Goal: Task Accomplishment & Management: Manage account settings

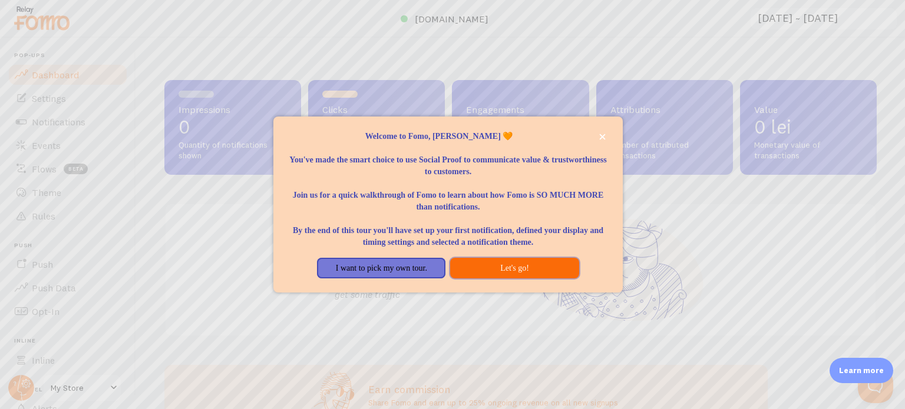
click at [543, 279] on button "Let's go!" at bounding box center [514, 268] width 128 height 21
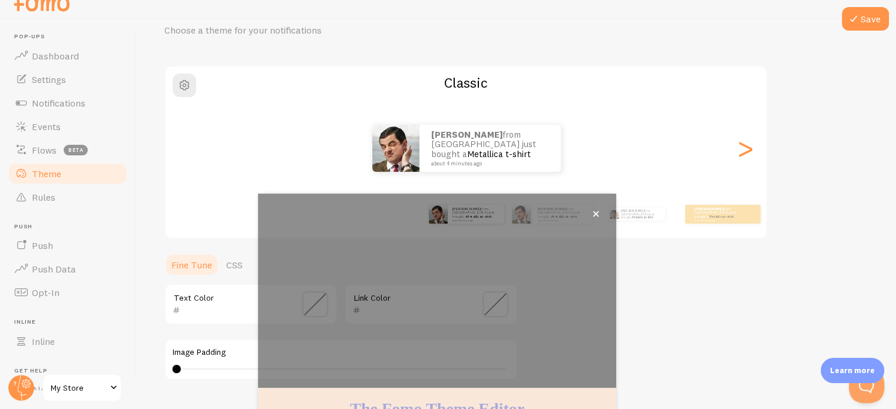
scroll to position [111, 0]
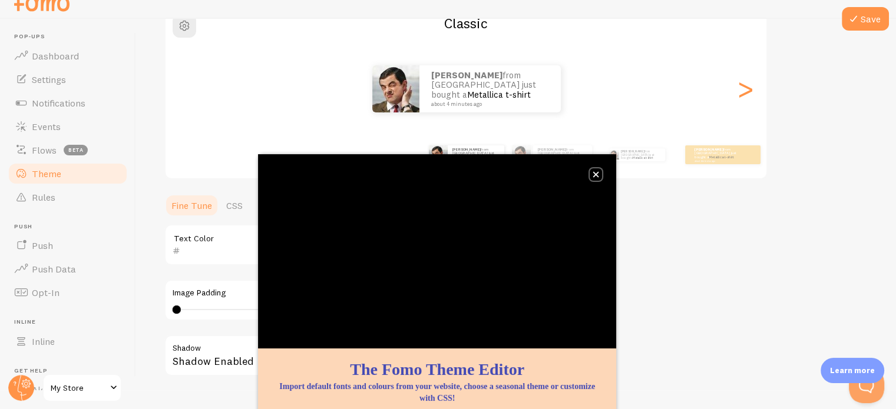
click at [593, 176] on icon "close," at bounding box center [596, 174] width 6 height 6
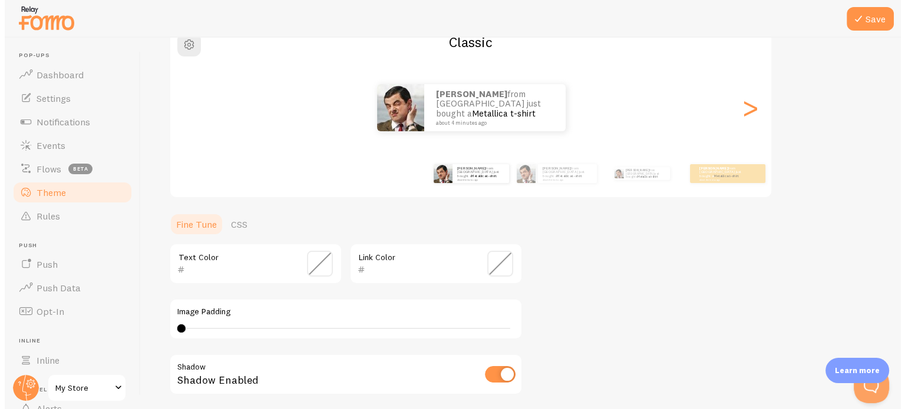
scroll to position [0, 0]
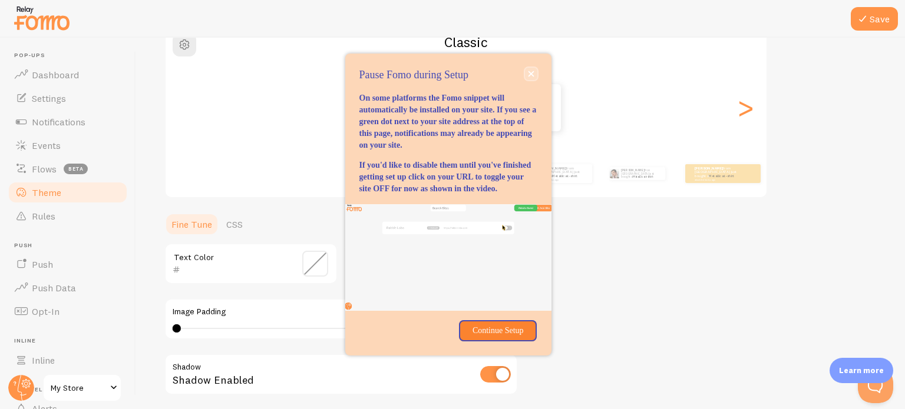
click at [529, 71] on icon "close," at bounding box center [531, 74] width 6 height 6
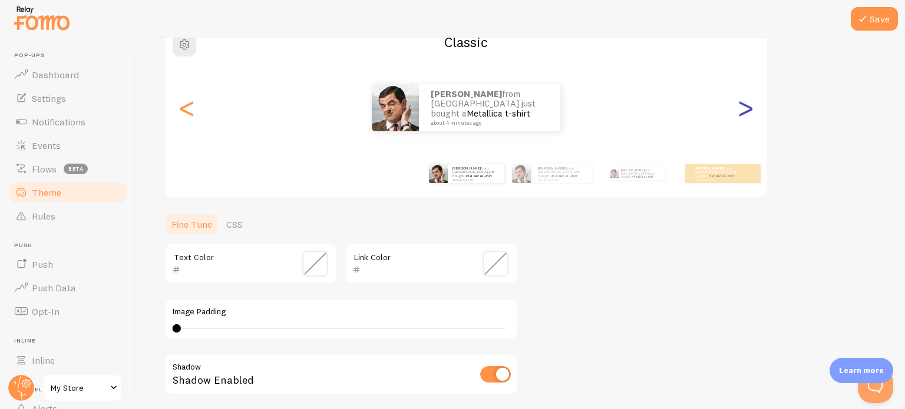
click at [738, 104] on div ">" at bounding box center [745, 107] width 14 height 85
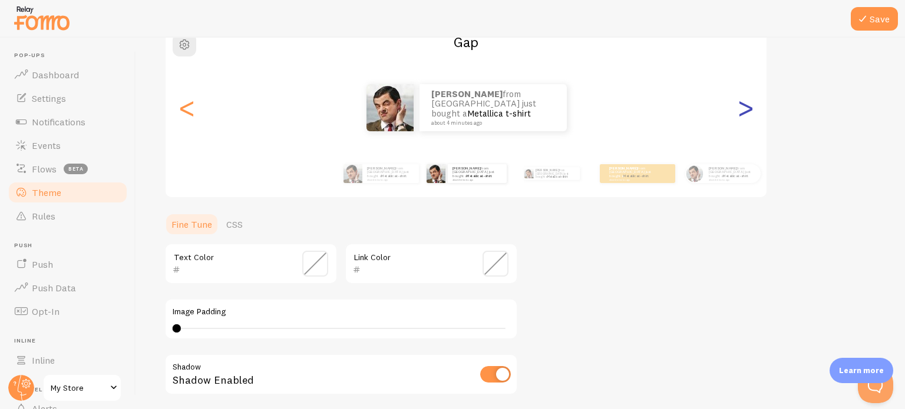
click at [738, 104] on div ">" at bounding box center [745, 107] width 14 height 85
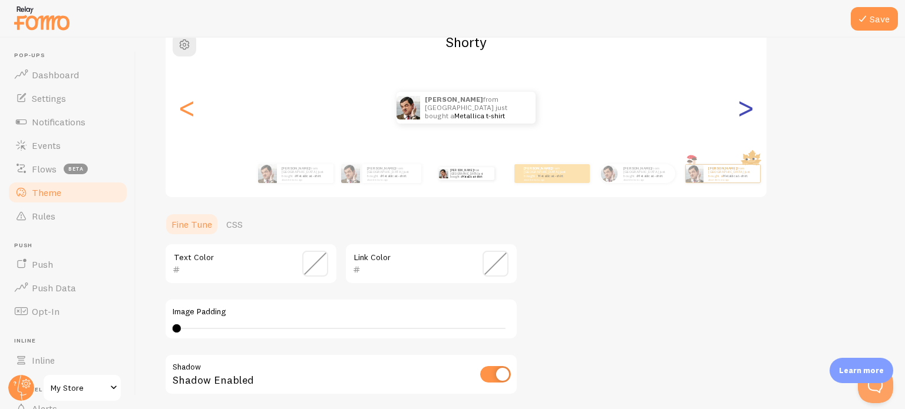
click at [738, 105] on div ">" at bounding box center [745, 107] width 14 height 85
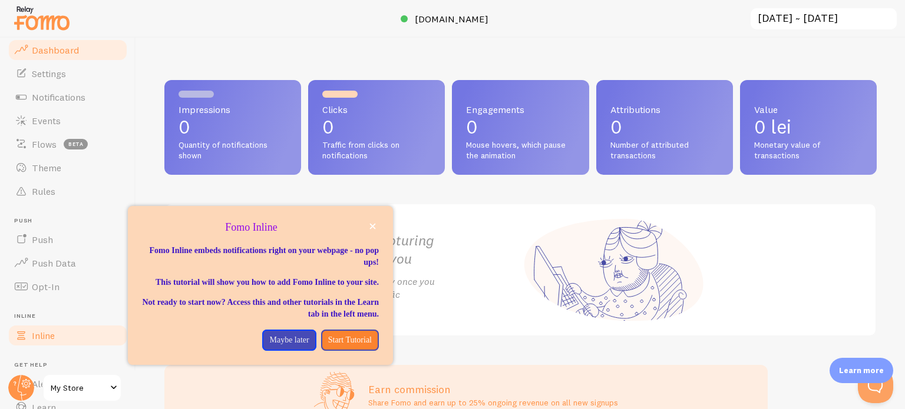
scroll to position [101, 0]
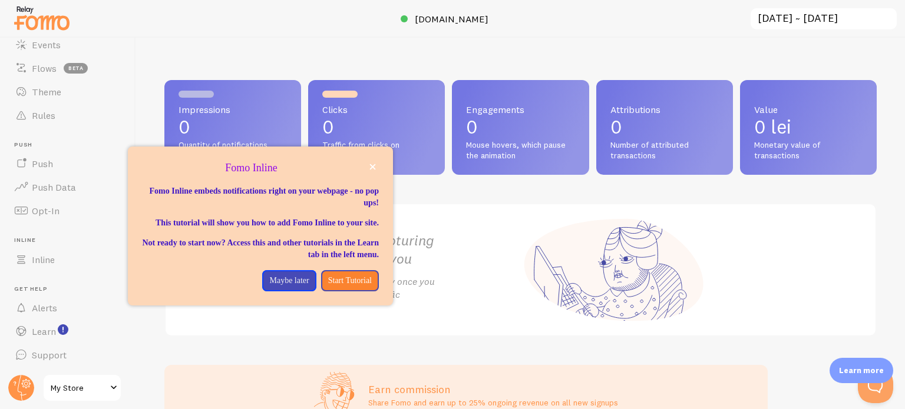
click at [82, 393] on span "My Store" at bounding box center [79, 388] width 56 height 14
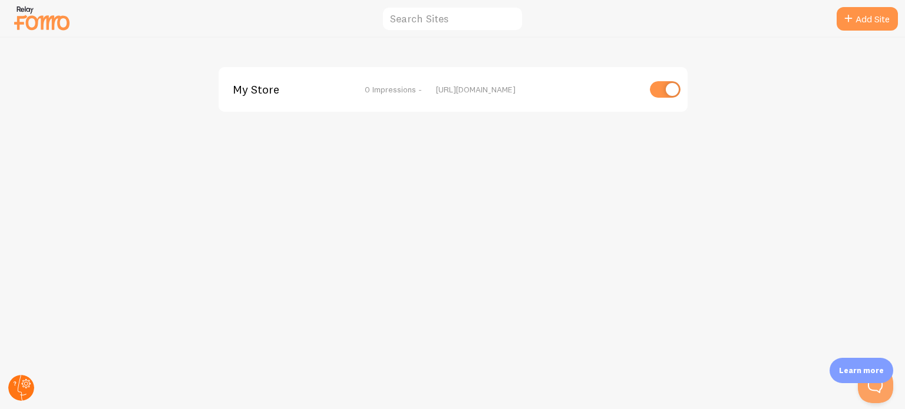
click at [22, 389] on circle at bounding box center [21, 388] width 26 height 26
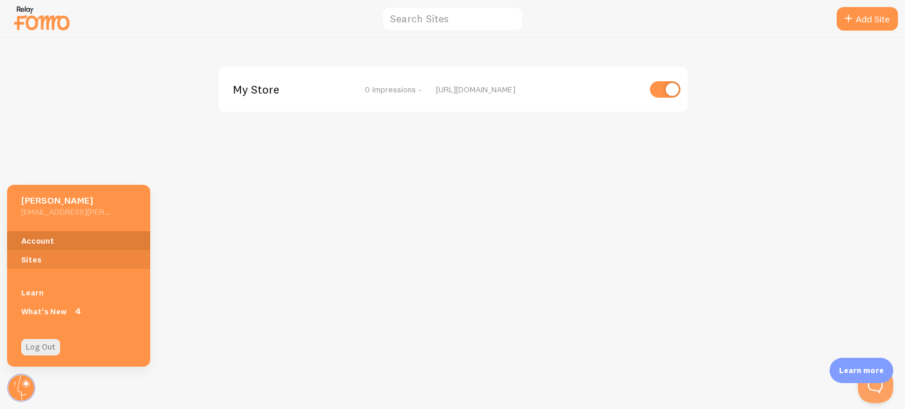
click at [44, 243] on link "Account" at bounding box center [78, 241] width 143 height 19
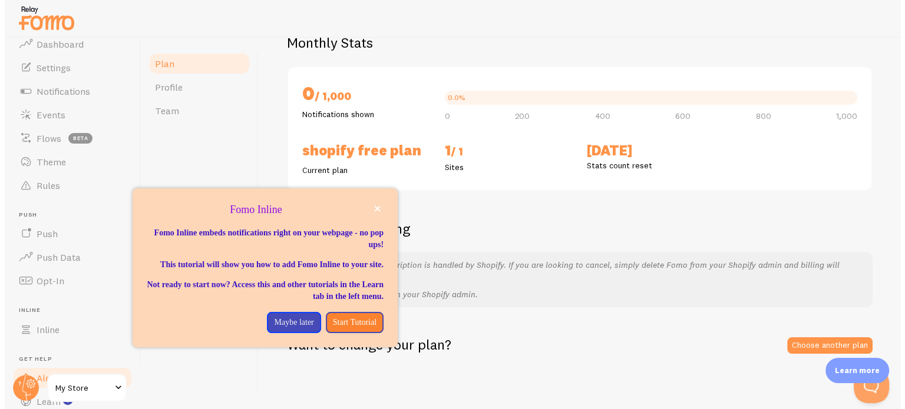
scroll to position [101, 0]
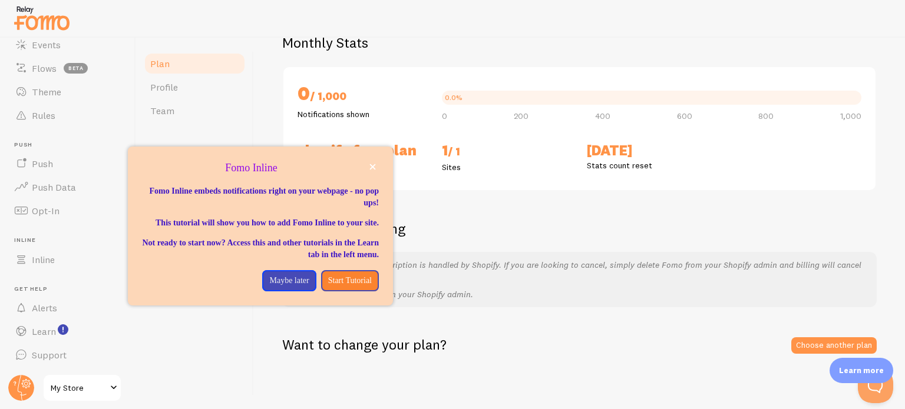
click at [87, 392] on span "My Store" at bounding box center [79, 388] width 56 height 14
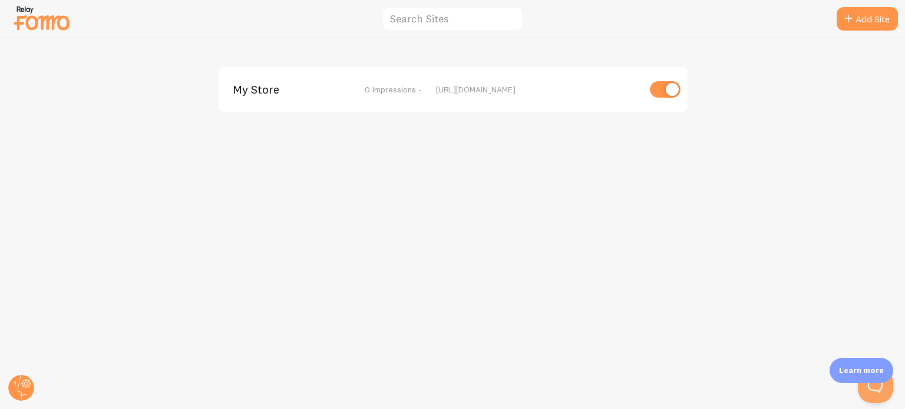
click at [28, 32] on img at bounding box center [41, 18] width 59 height 30
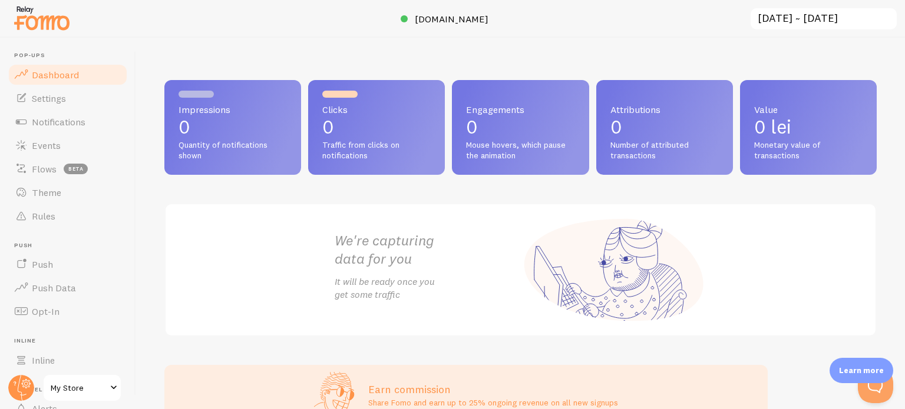
click at [818, 26] on input "[DATE] ~ [DATE]" at bounding box center [823, 19] width 148 height 24
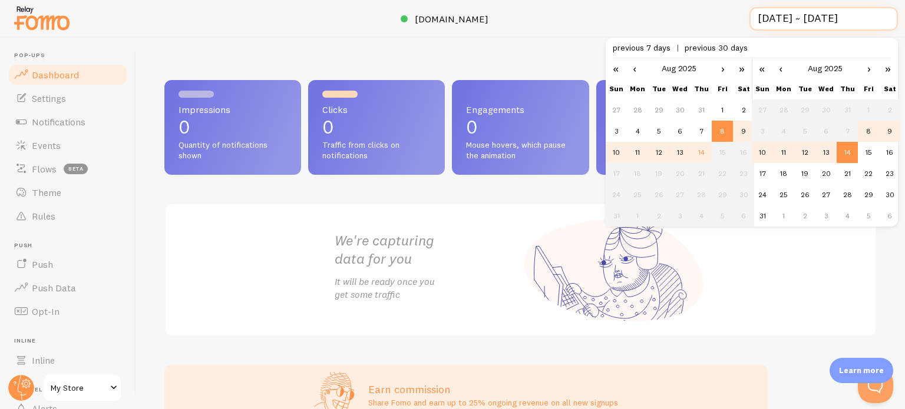
click at [817, 26] on input "[DATE] ~ [DATE]" at bounding box center [823, 19] width 148 height 24
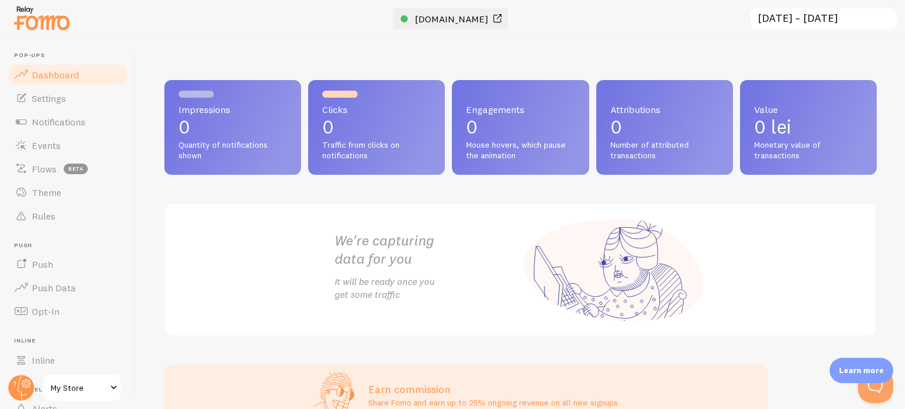
click at [483, 19] on span "[DOMAIN_NAME]" at bounding box center [452, 19] width 74 height 12
click at [504, 18] on span at bounding box center [497, 19] width 14 height 14
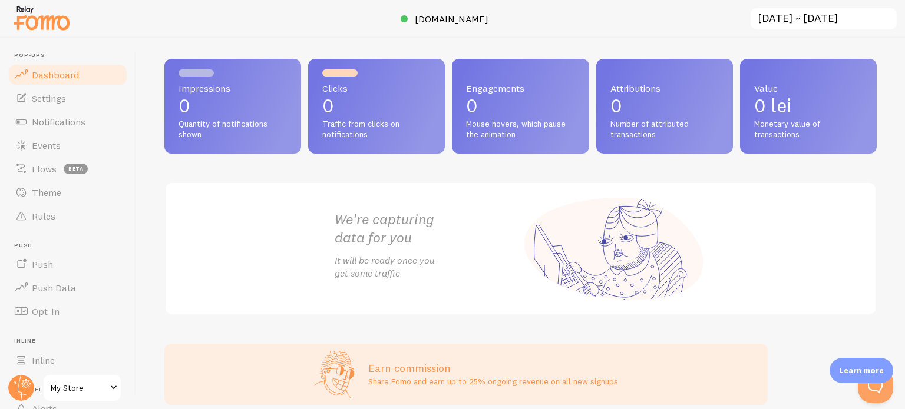
scroll to position [73, 0]
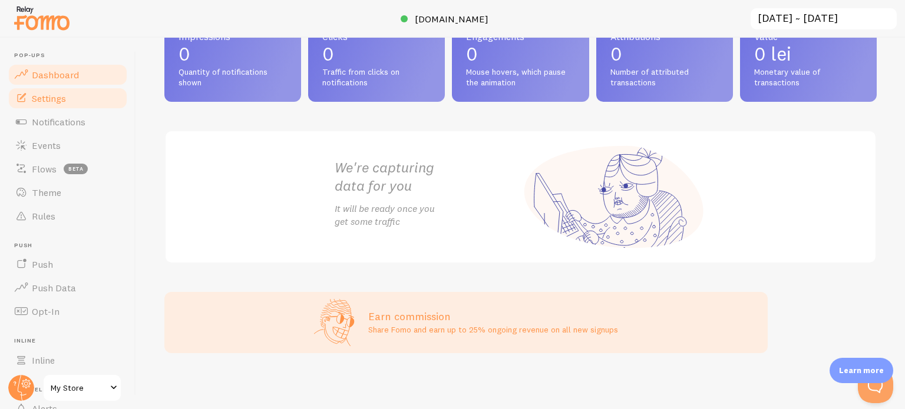
drag, startPoint x: 44, startPoint y: 110, endPoint x: 49, endPoint y: 103, distance: 8.4
click at [45, 110] on link "Notifications" at bounding box center [67, 122] width 121 height 24
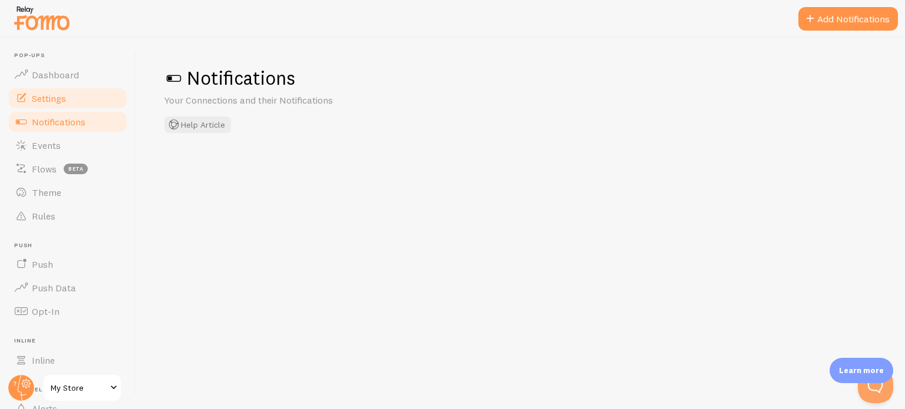
click at [49, 100] on span "Settings" at bounding box center [49, 98] width 34 height 12
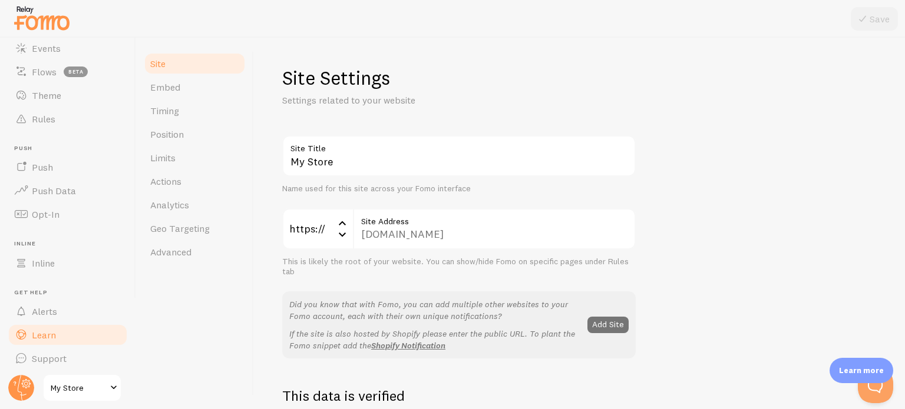
scroll to position [101, 0]
click at [83, 389] on span "My Store" at bounding box center [79, 388] width 56 height 14
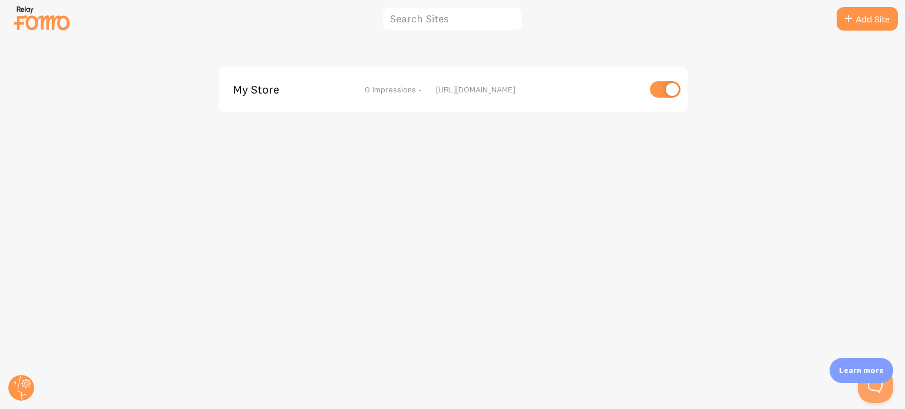
click at [662, 94] on input "checkbox" at bounding box center [665, 89] width 31 height 16
checkbox input "false"
click at [57, 28] on img at bounding box center [41, 18] width 59 height 30
